Goal: Navigation & Orientation: Find specific page/section

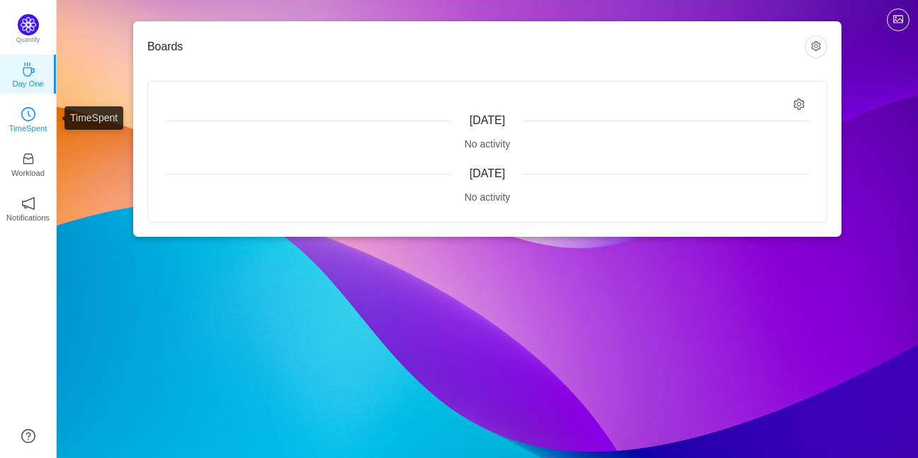
click at [23, 122] on p "TimeSpent" at bounding box center [28, 128] width 38 height 13
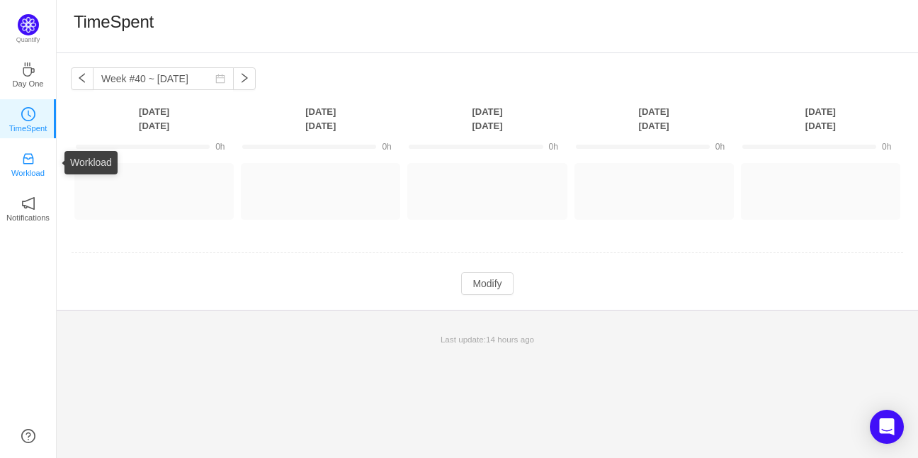
click at [26, 171] on p "Workload" at bounding box center [27, 173] width 33 height 13
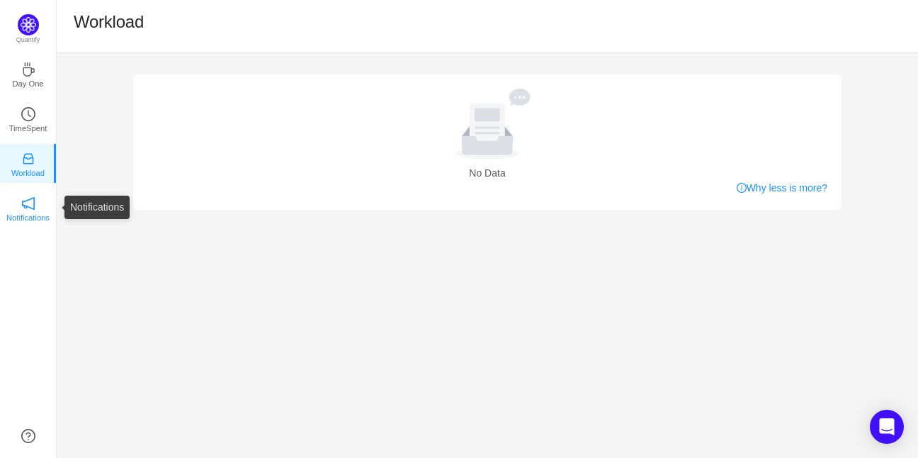
click at [26, 196] on icon "icon: notification" at bounding box center [28, 203] width 14 height 14
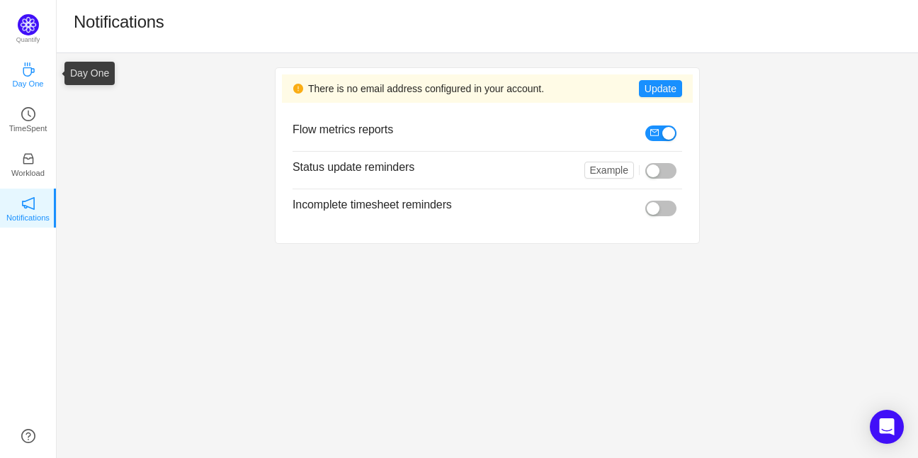
click at [22, 74] on icon "icon: coffee" at bounding box center [28, 69] width 14 height 14
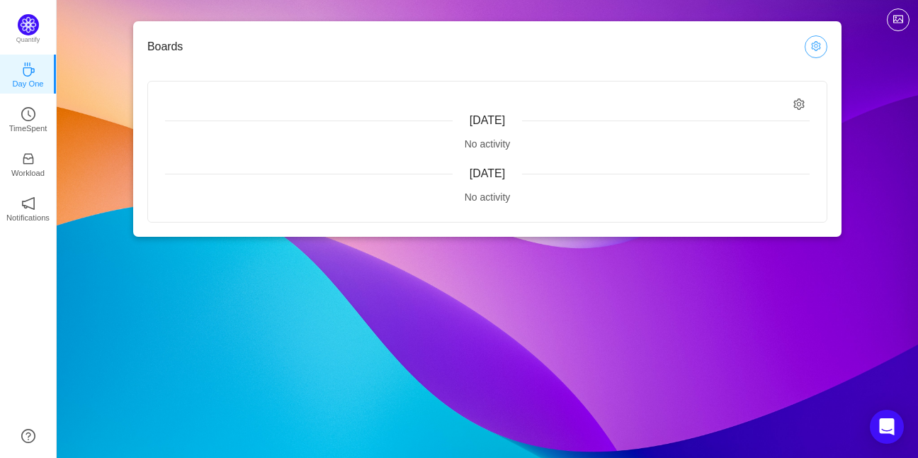
click at [811, 43] on button "button" at bounding box center [816, 46] width 23 height 23
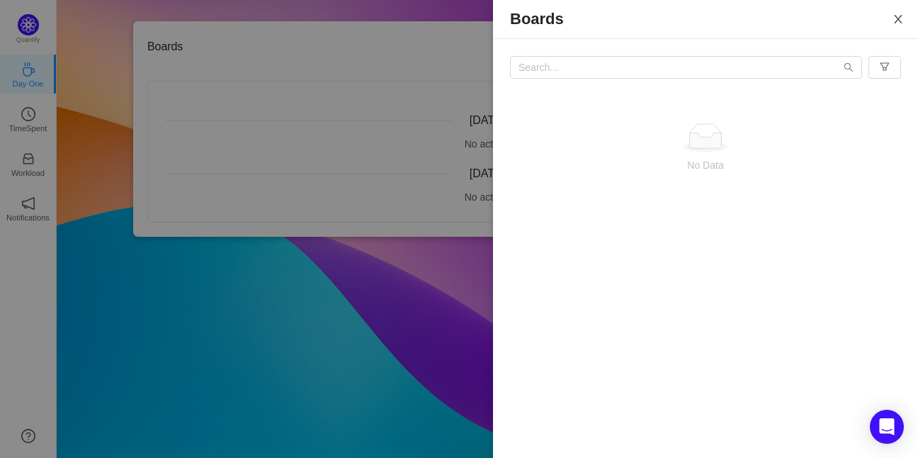
click at [901, 18] on icon "icon: close" at bounding box center [898, 18] width 11 height 11
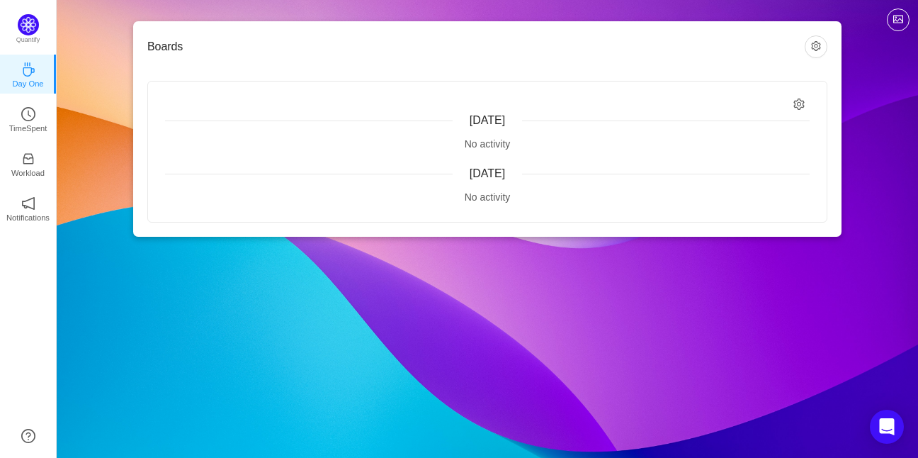
click at [484, 143] on div "No activity" at bounding box center [487, 144] width 645 height 15
click at [22, 30] on img at bounding box center [28, 24] width 21 height 21
click at [34, 124] on p "TimeSpent" at bounding box center [28, 128] width 38 height 13
